Goal: Information Seeking & Learning: Find specific page/section

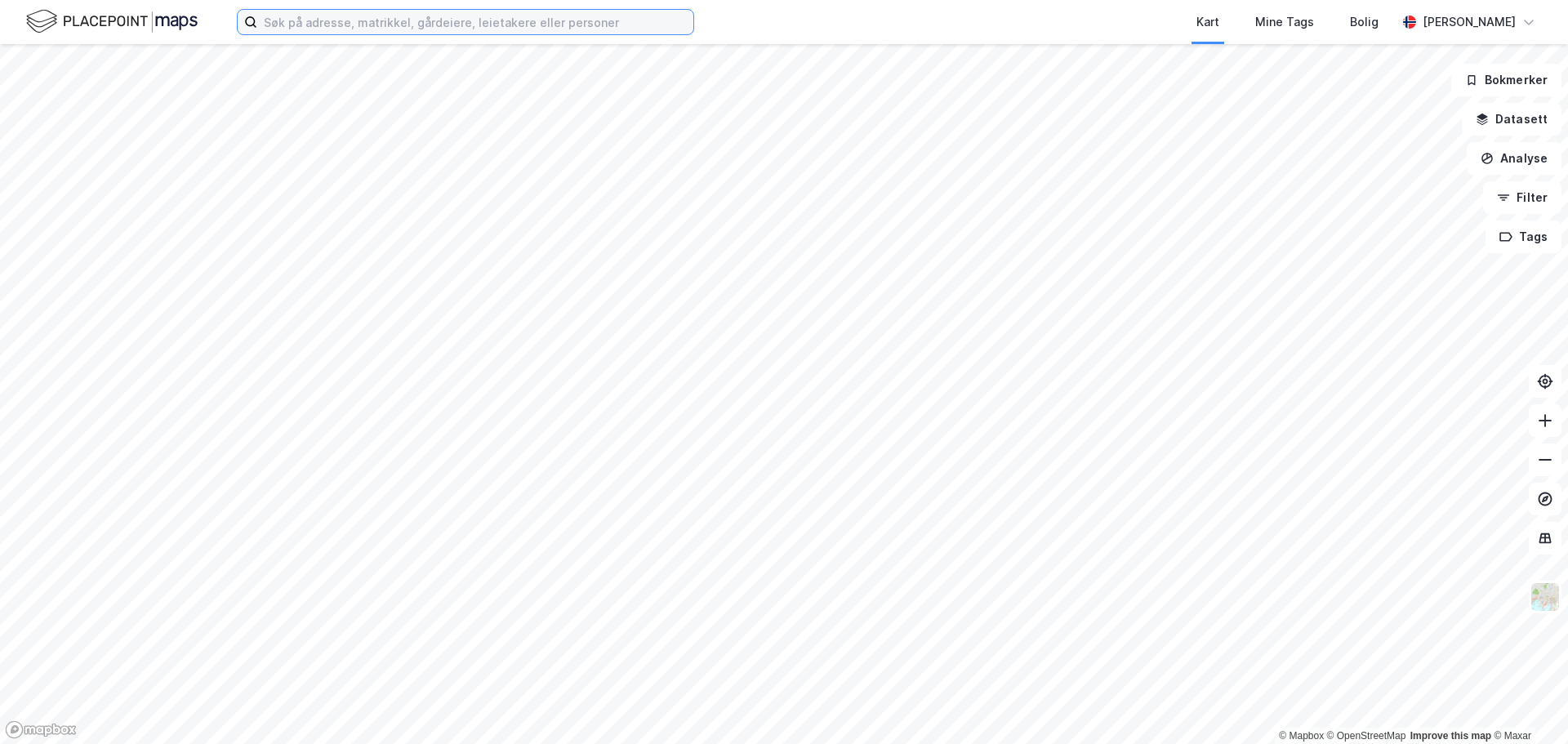
click at [499, 31] on input at bounding box center [475, 22] width 436 height 25
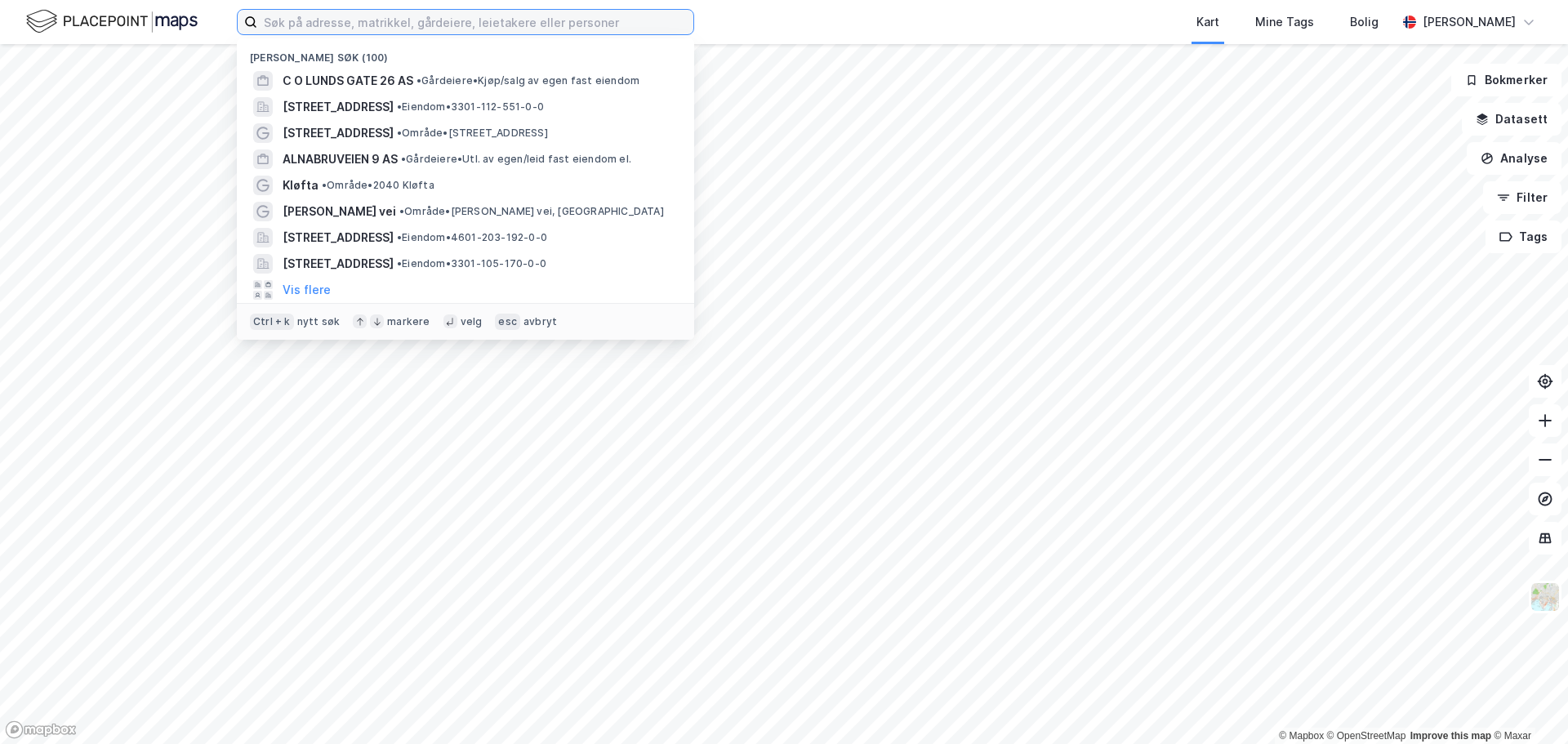
paste input "Alfheim 7"
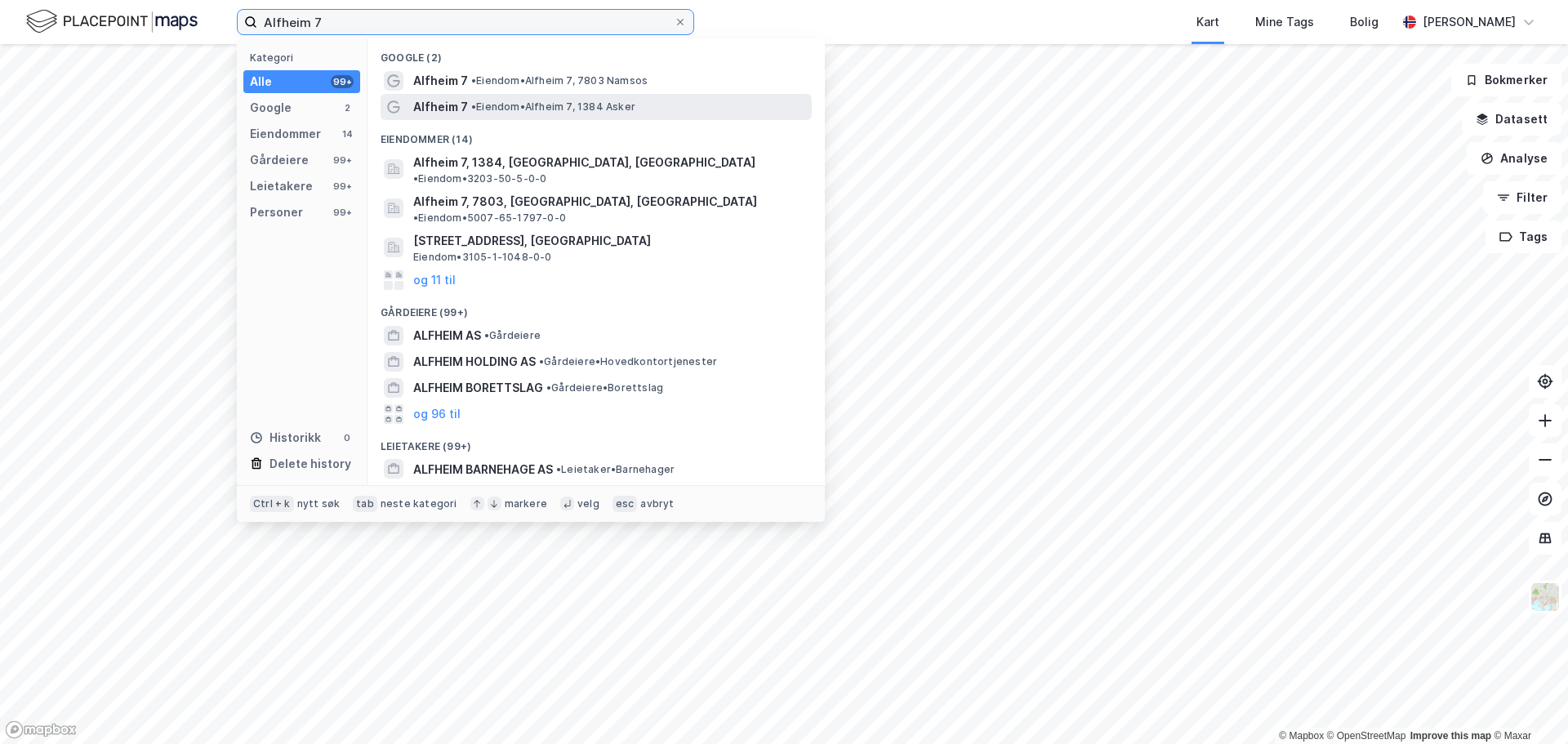
type input "Alfheim 7"
click at [509, 102] on span "• [PERSON_NAME] 7, 1384 Asker" at bounding box center [553, 107] width 164 height 13
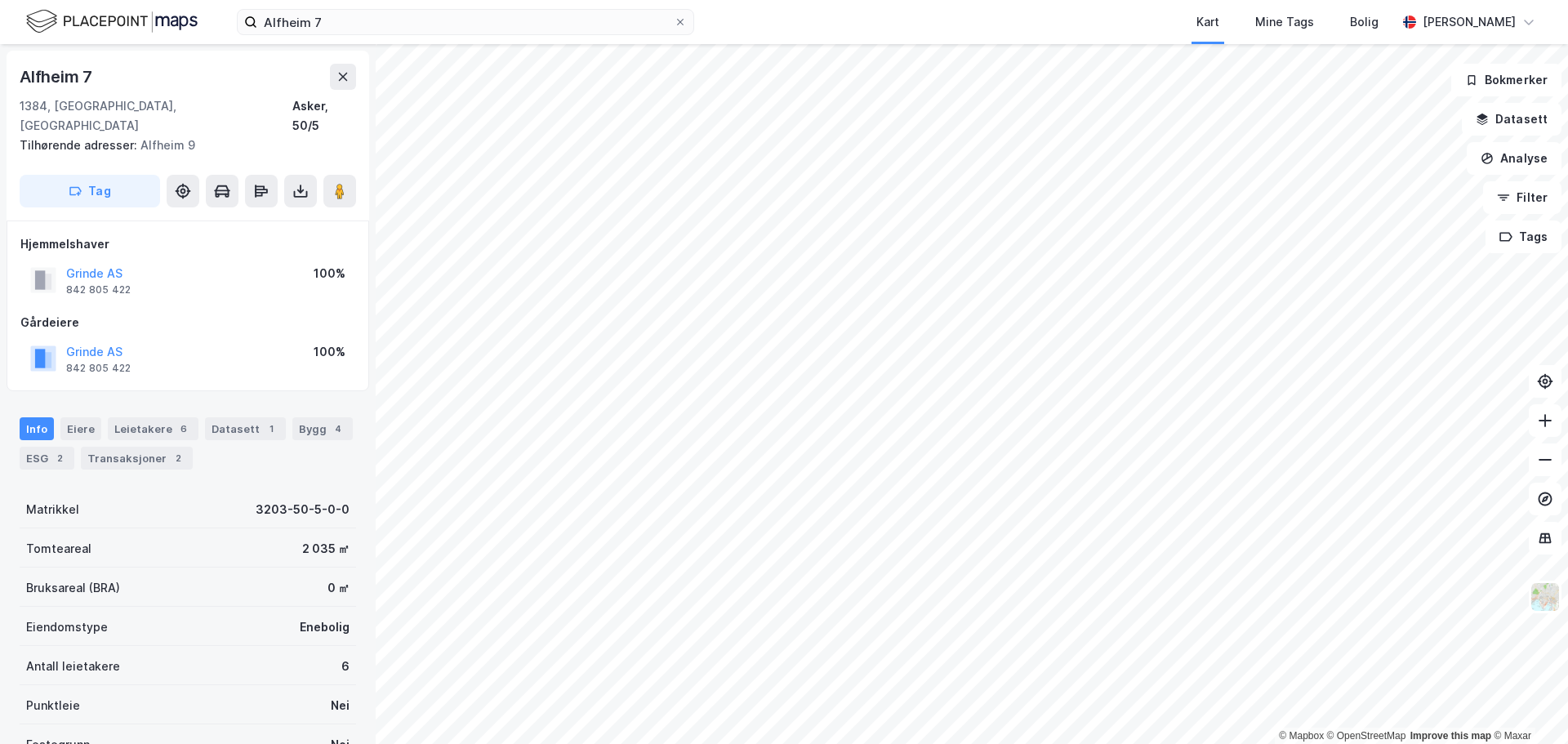
click at [102, 264] on div "Grinde AS" at bounding box center [98, 274] width 64 height 20
click at [0, 0] on button "Grinde AS" at bounding box center [0, 0] width 0 height 0
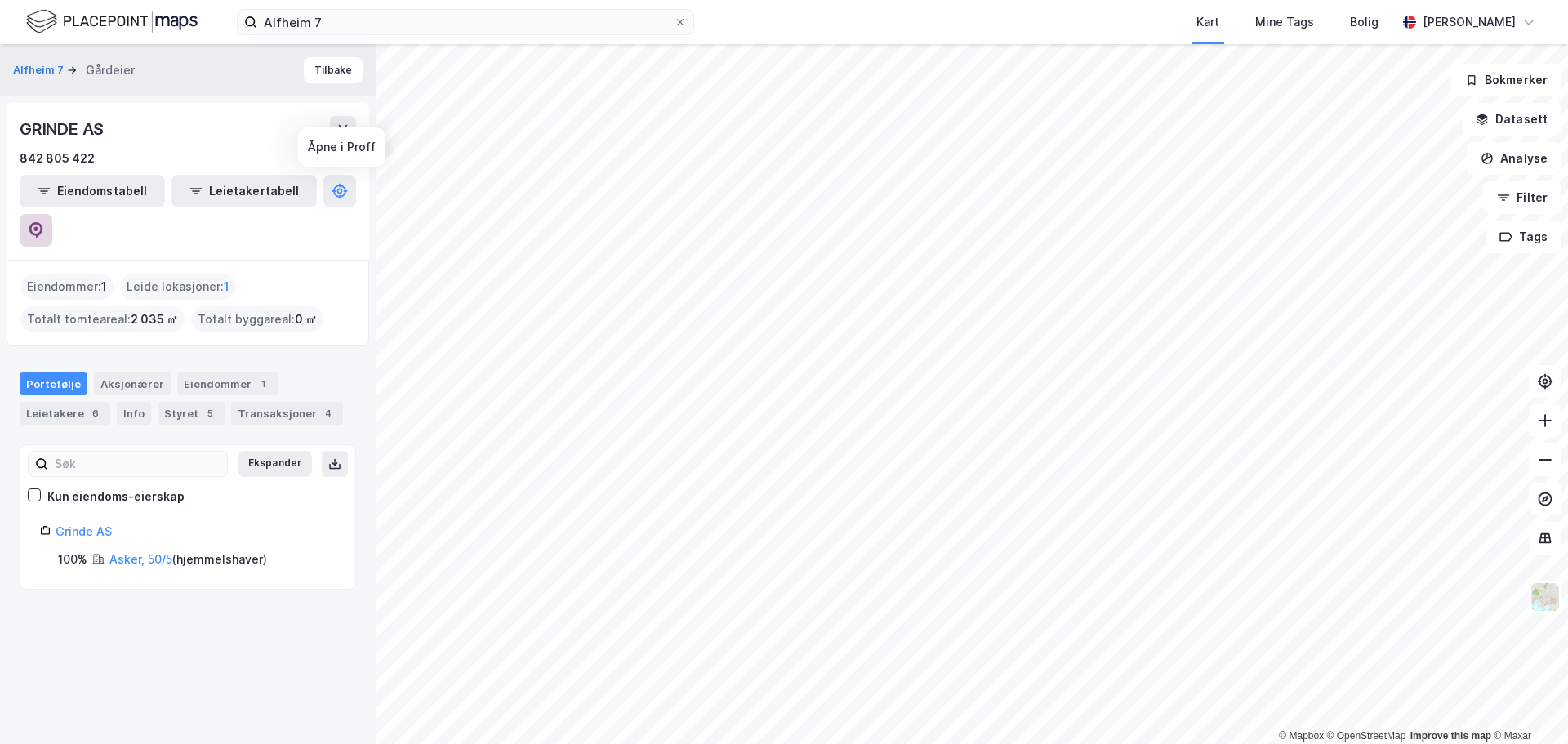
click at [44, 222] on icon at bounding box center [36, 231] width 17 height 17
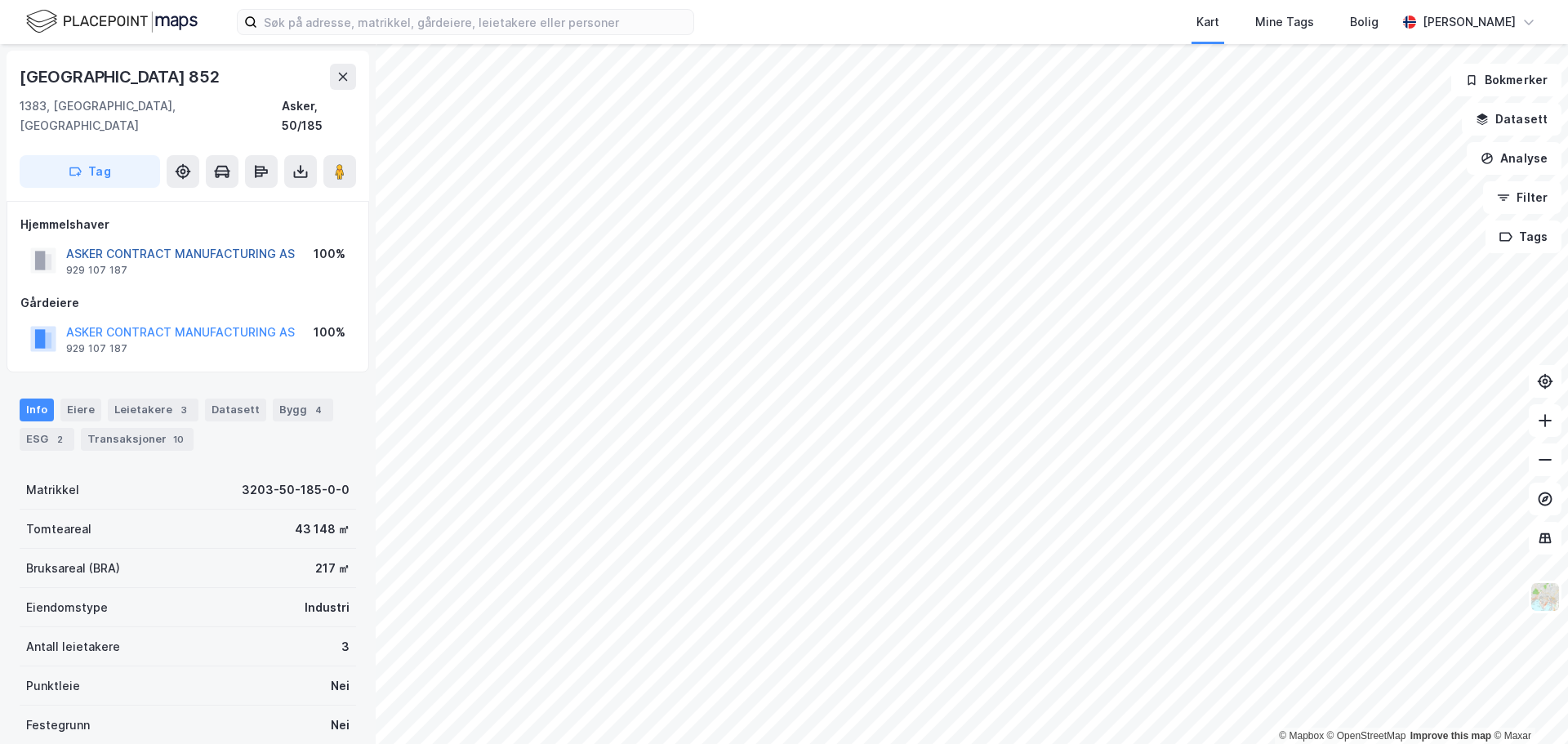
click at [0, 0] on button "ASKER CONTRACT MANUFACTURING AS" at bounding box center [0, 0] width 0 height 0
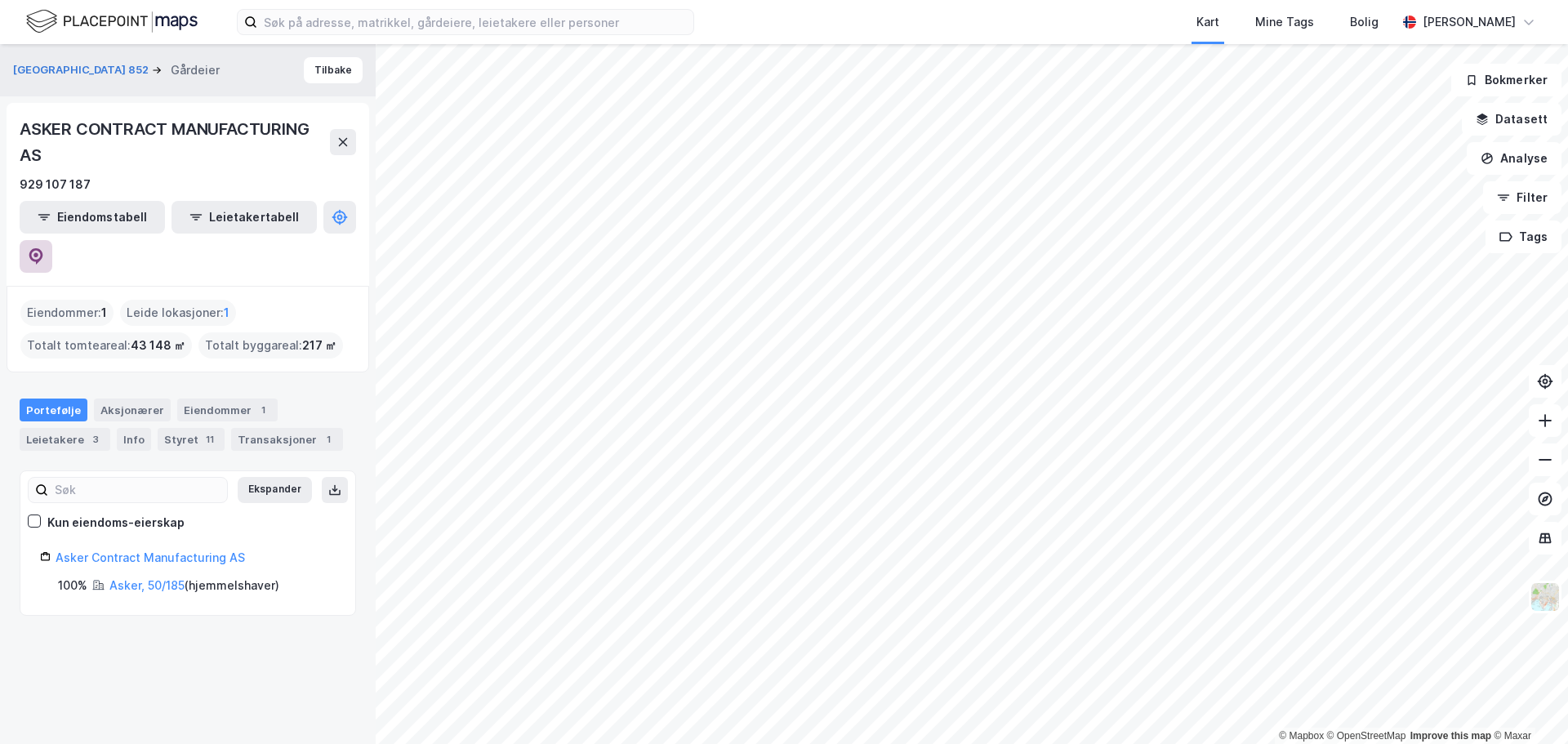
click at [38, 252] on icon at bounding box center [36, 255] width 5 height 5
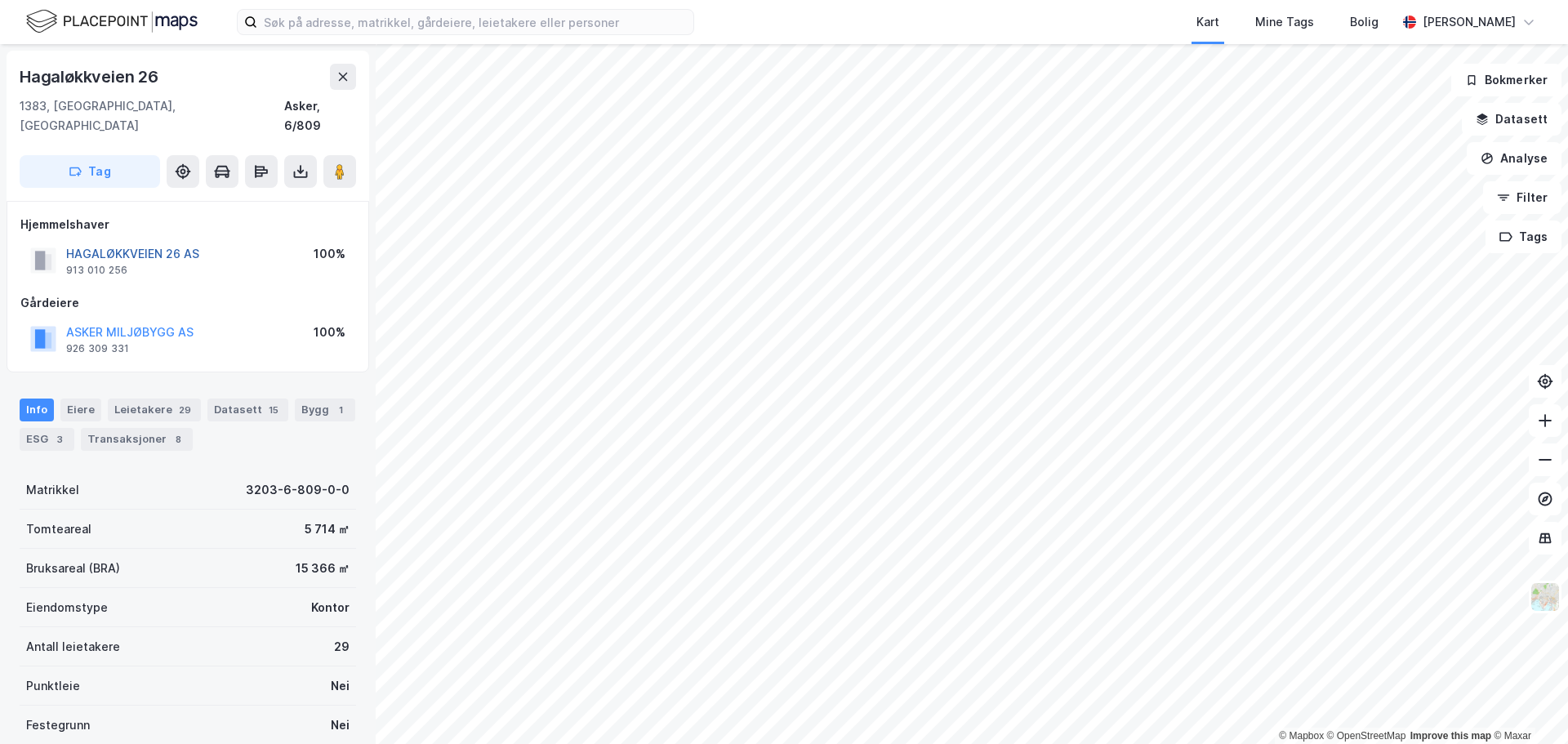
click at [0, 0] on button "HAGALØKKVEIEN 26 AS" at bounding box center [0, 0] width 0 height 0
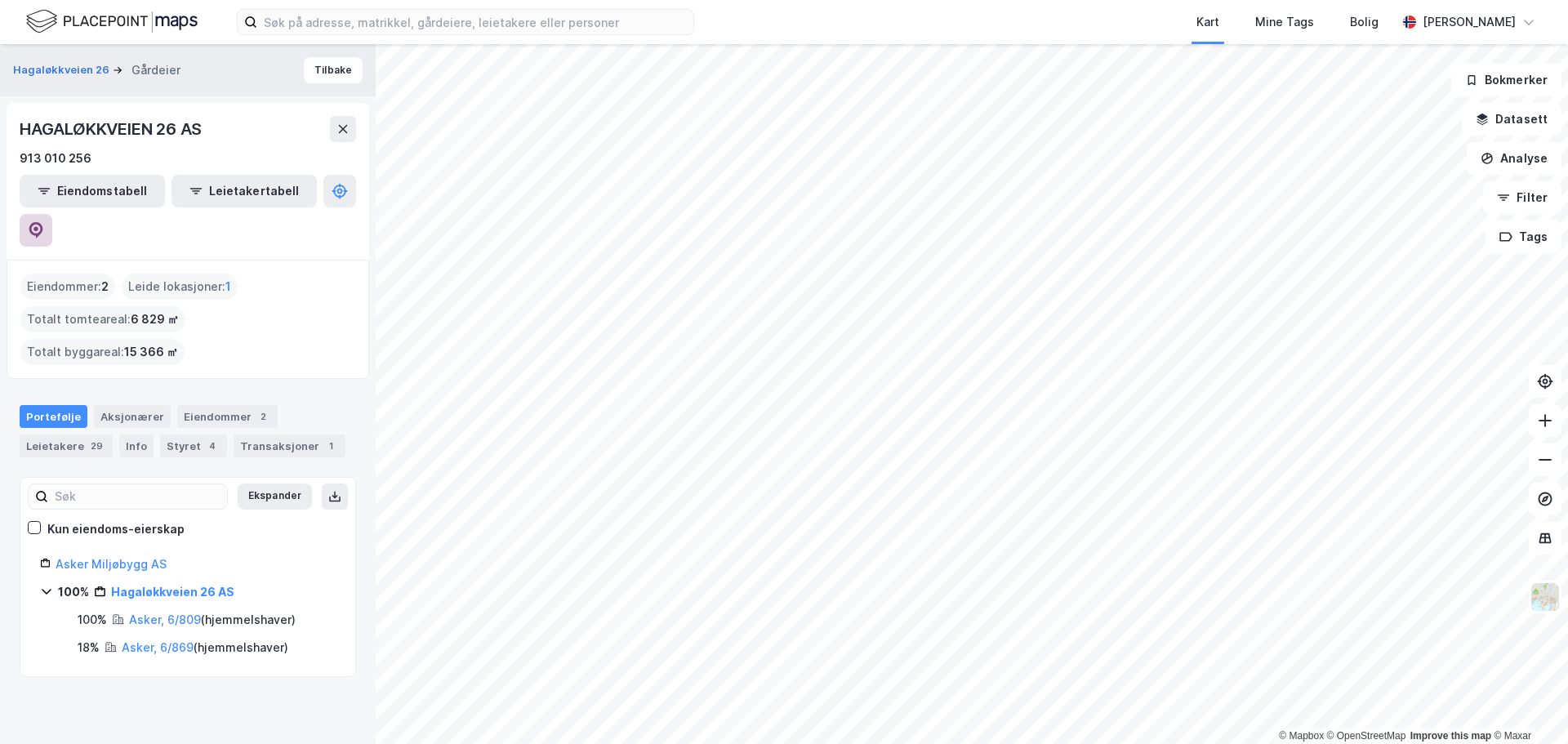
click at [43, 222] on icon at bounding box center [36, 231] width 14 height 17
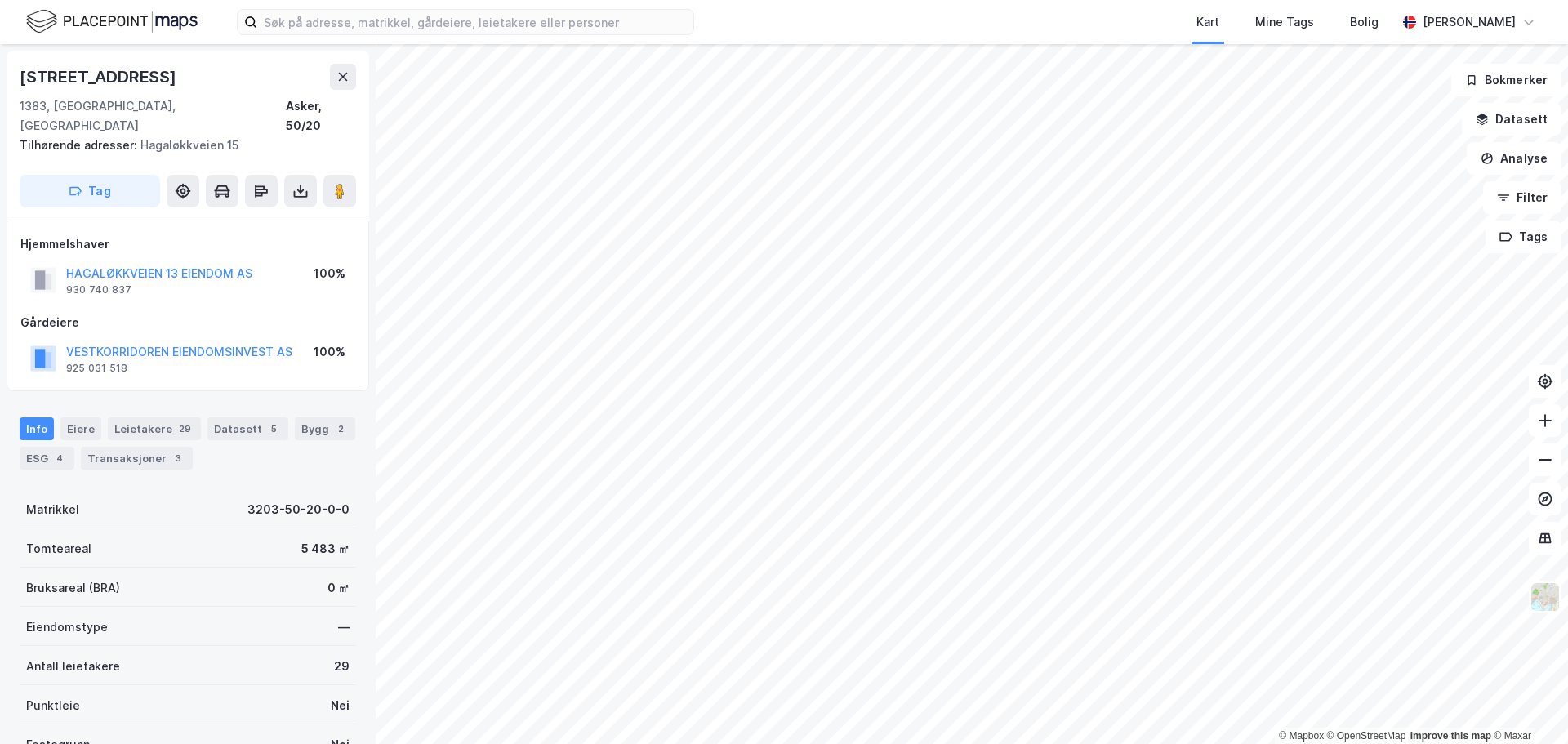
click at [221, 312] on div "Gårdeiere" at bounding box center [188, 322] width 335 height 20
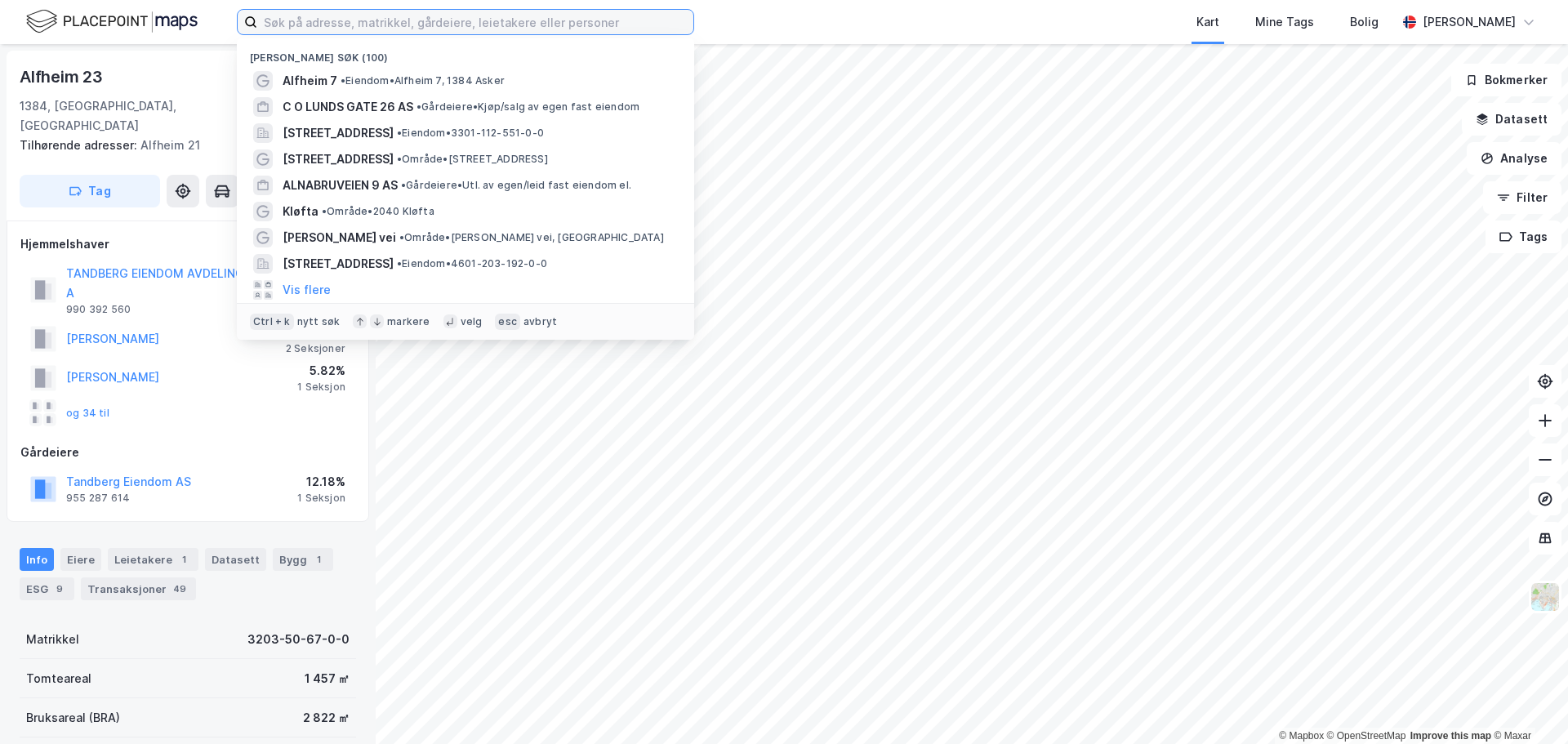
click at [378, 19] on input at bounding box center [475, 22] width 436 height 25
paste input "Nydalsveien 28"
type input "Nydalsveien 28"
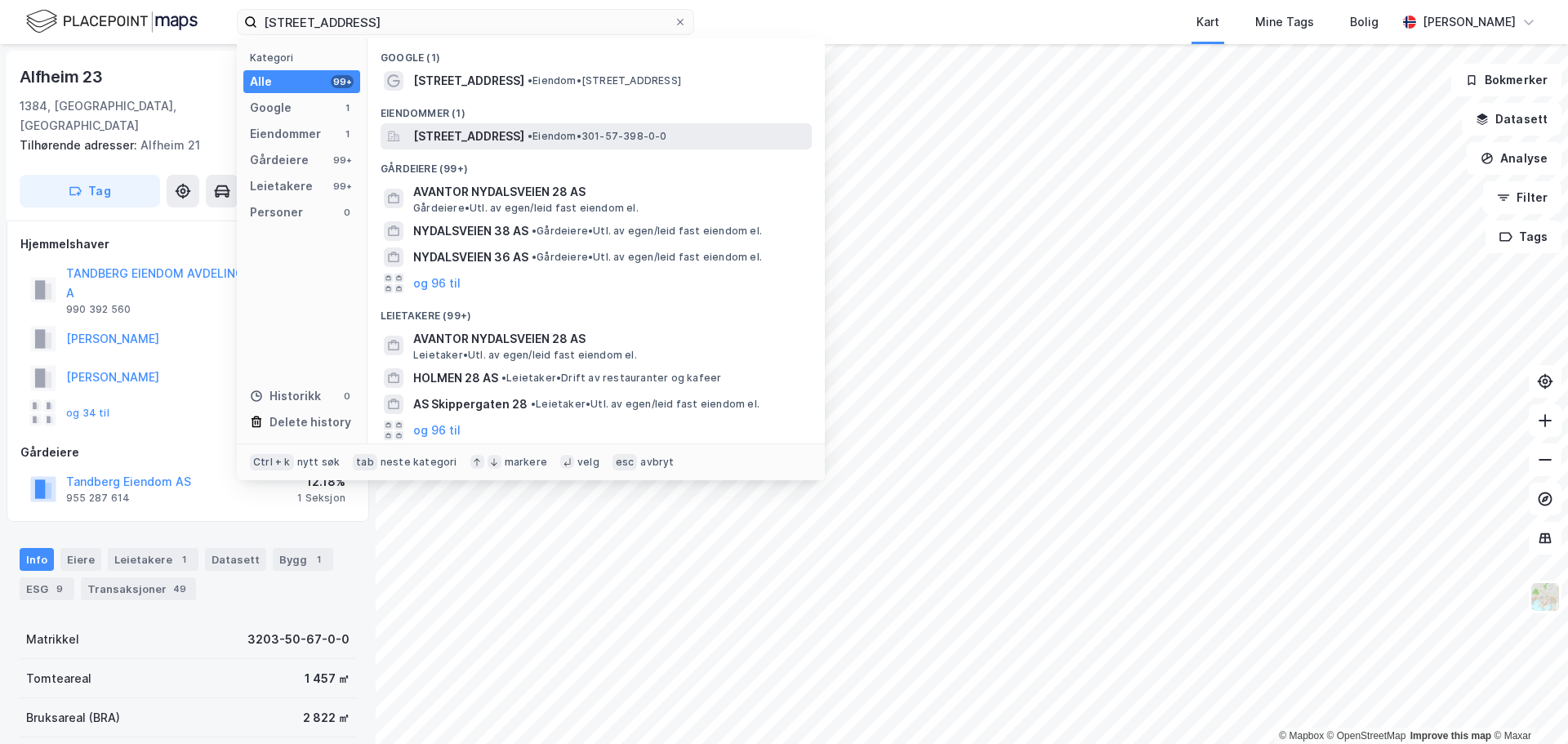
click at [468, 136] on span "Nydalsveien 28, 0484, OSLO, OSLO" at bounding box center [469, 136] width 111 height 20
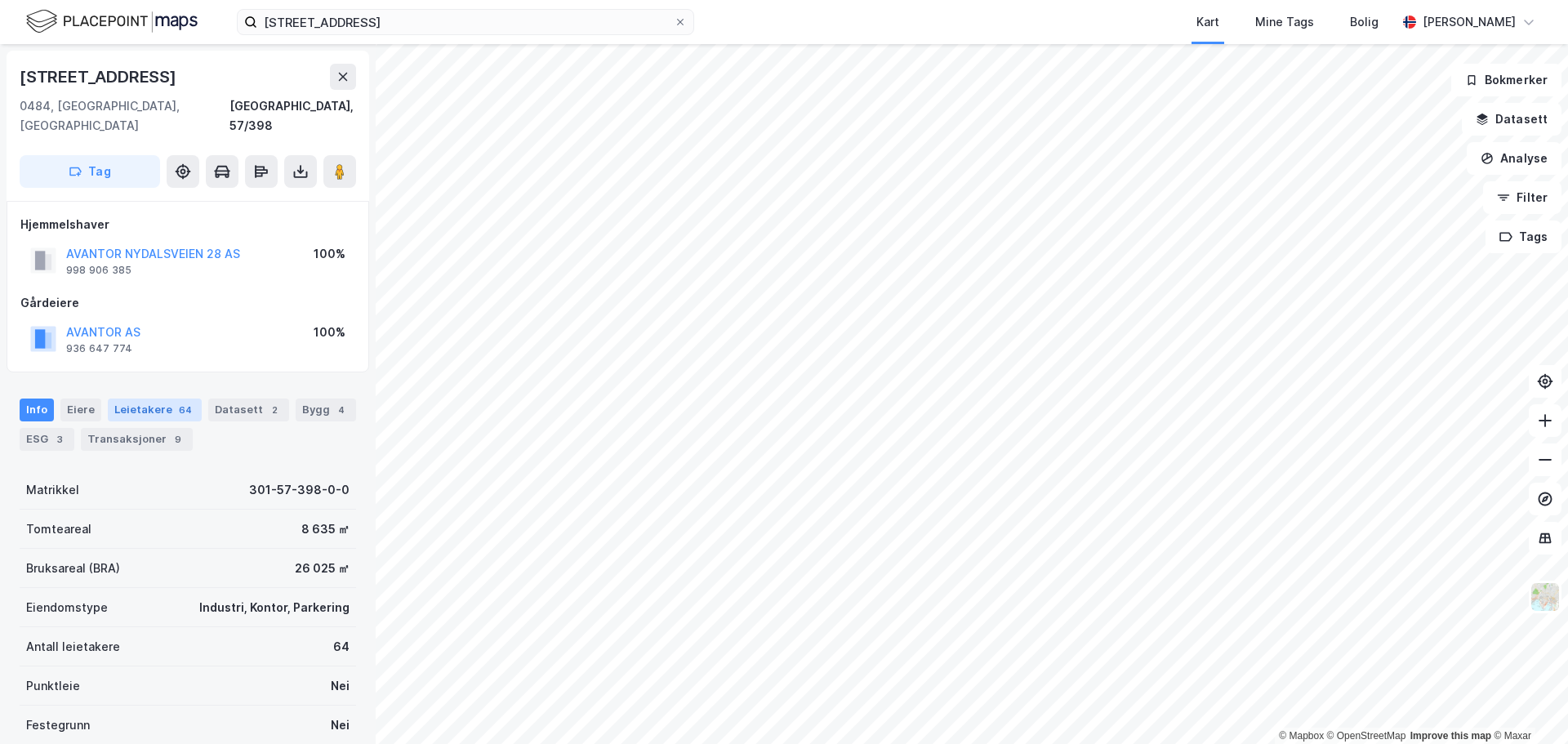
click at [141, 398] on div "Leietakere 64" at bounding box center [155, 410] width 94 height 23
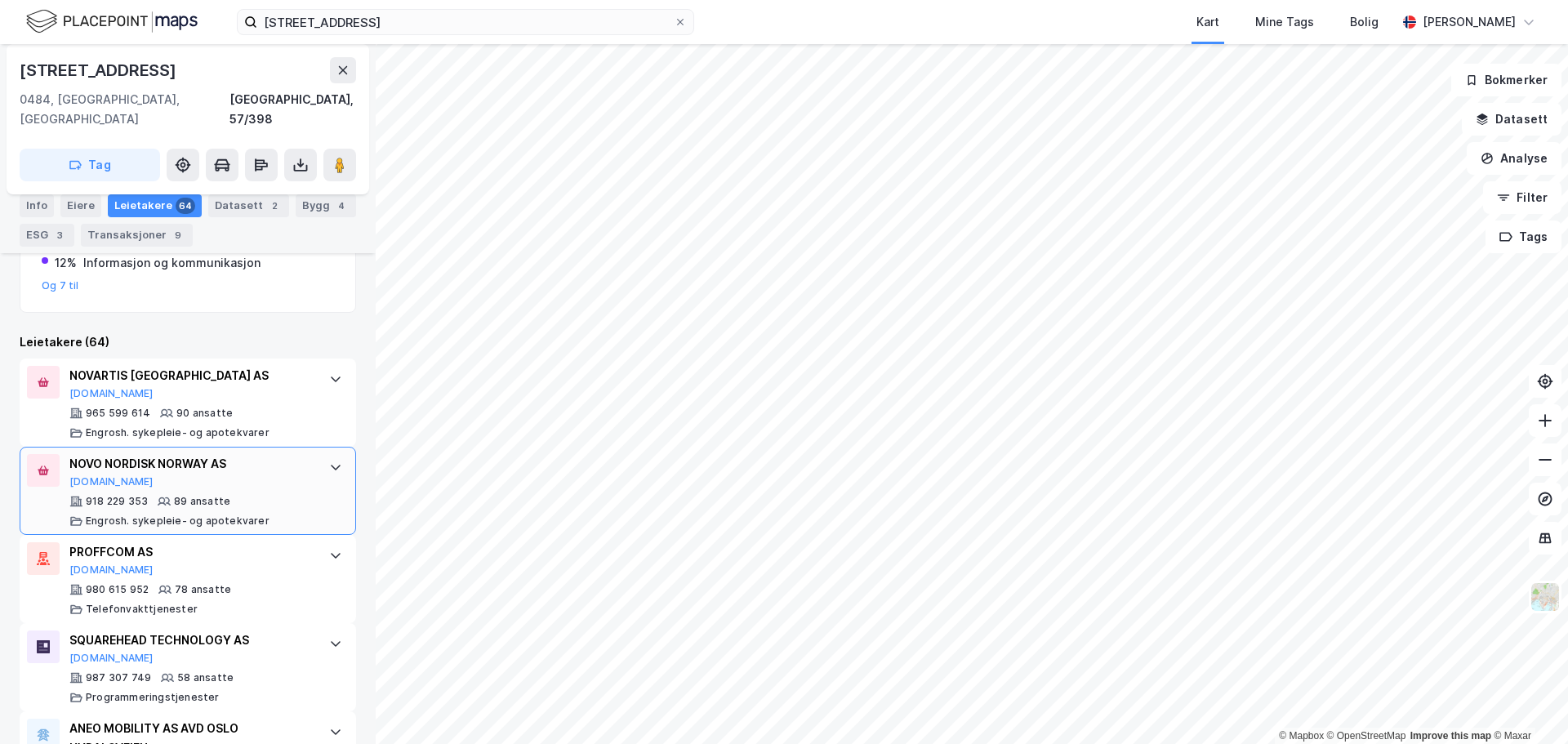
scroll to position [498, 0]
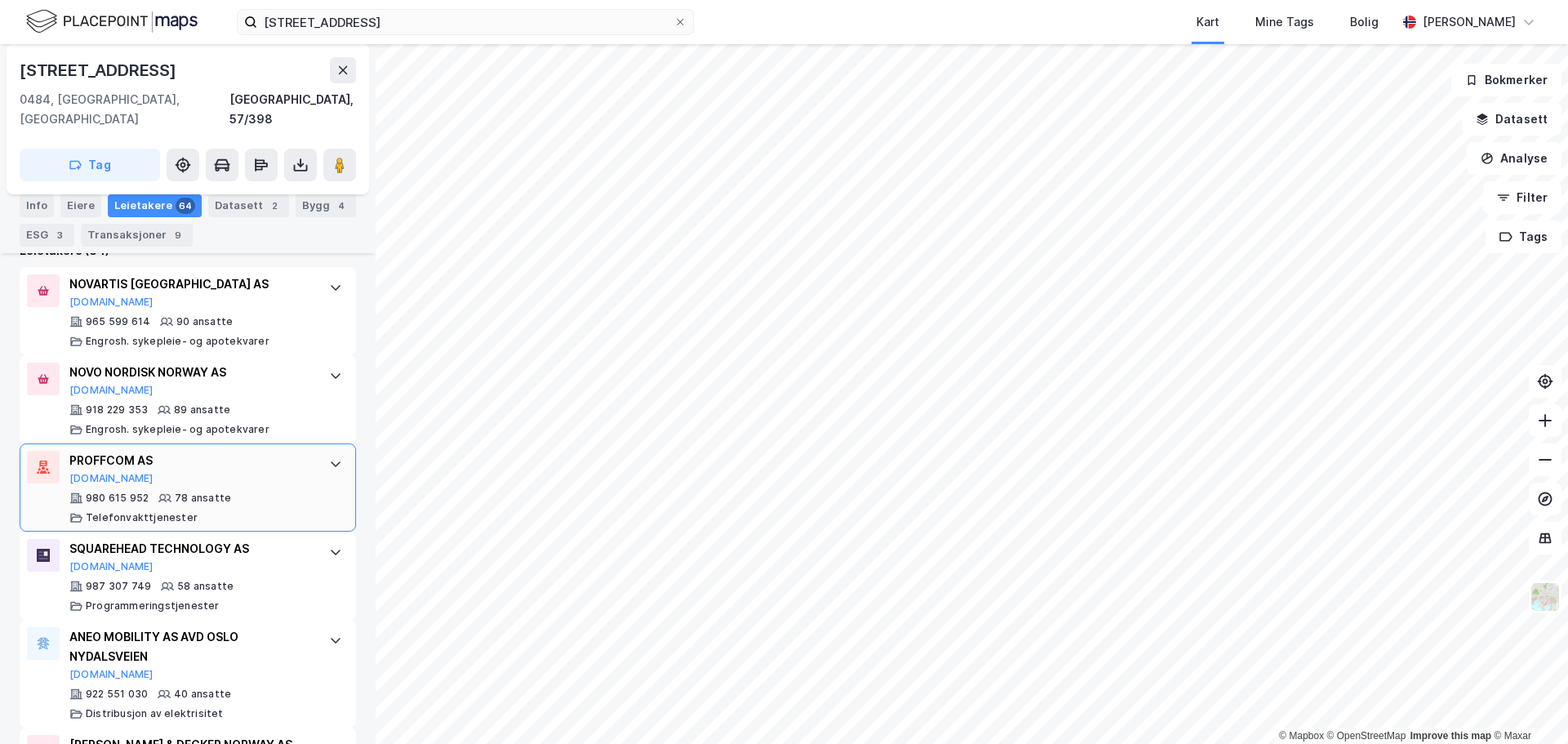
click at [308, 449] on div "PROFFCOM AS Proff.no 980 615 952 78 ansatte Telefonvakttjenester" at bounding box center [188, 487] width 336 height 88
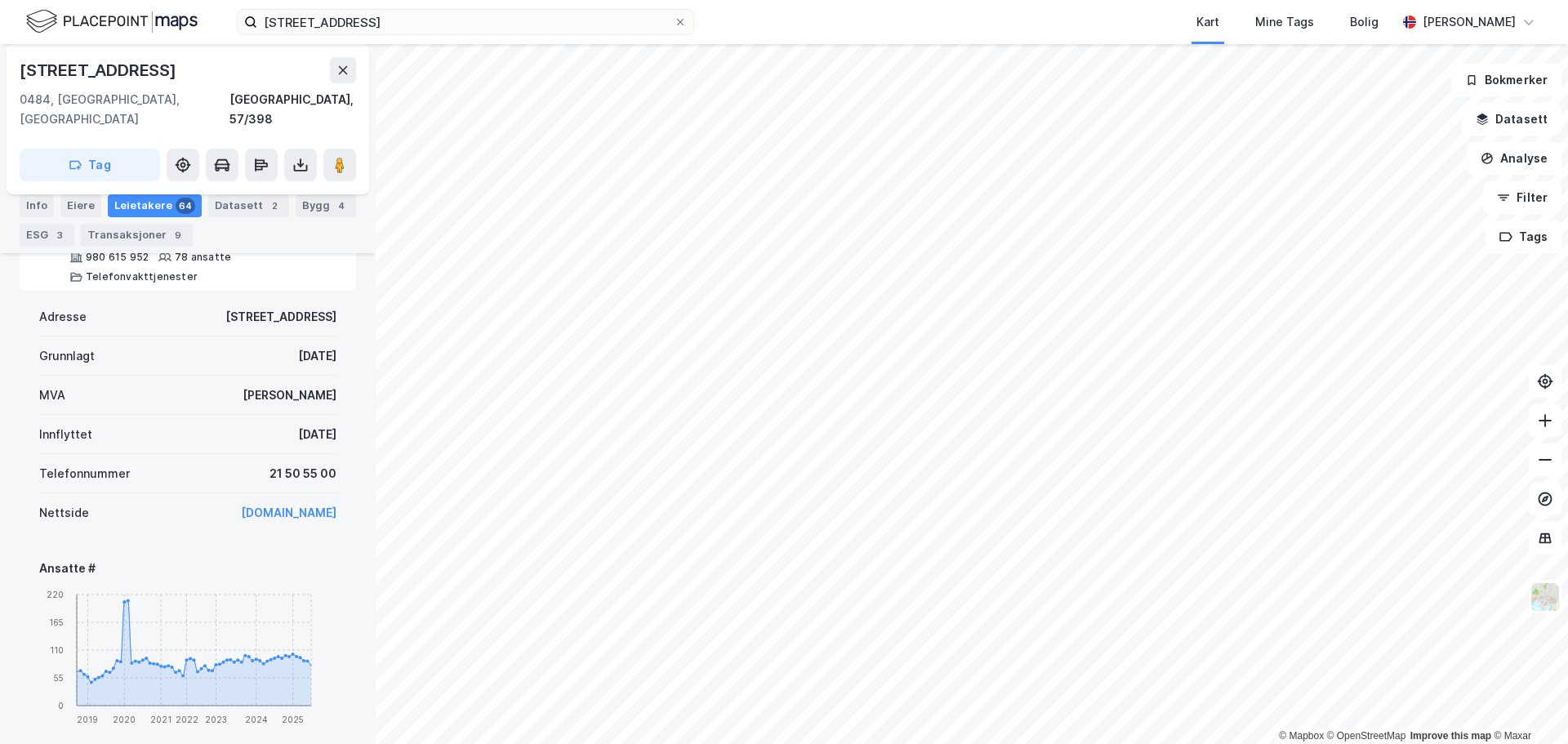
scroll to position [743, 0]
drag, startPoint x: 250, startPoint y: 413, endPoint x: 331, endPoint y: 416, distance: 81.1
click at [331, 416] on div "Adresse Nydalsveien 28 Grunnlagt 28. jan. 1999 MVA Ja Innflyttet 23. sep. 2016 …" at bounding box center [188, 742] width 336 height 911
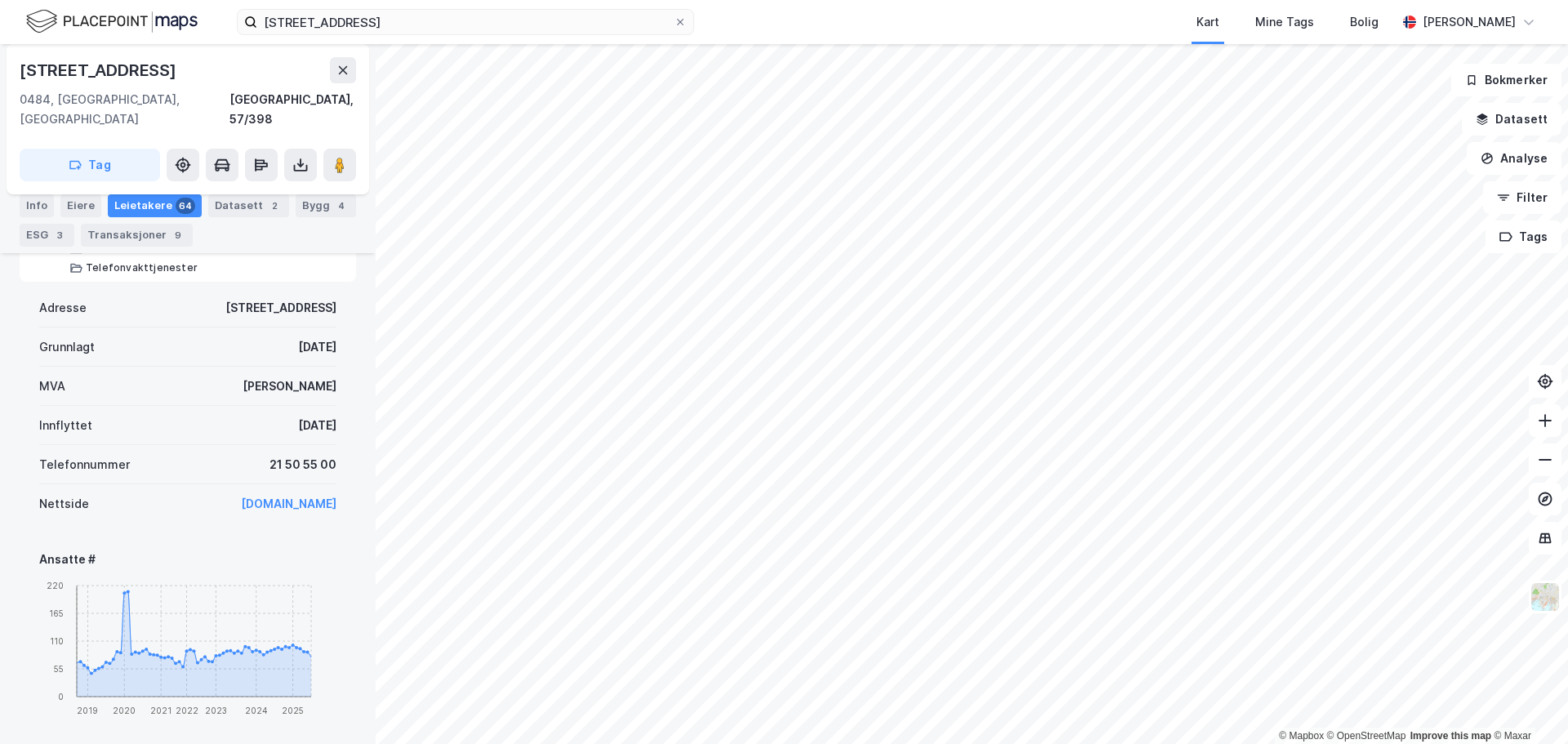
scroll to position [754, 0]
